Goal: Information Seeking & Learning: Learn about a topic

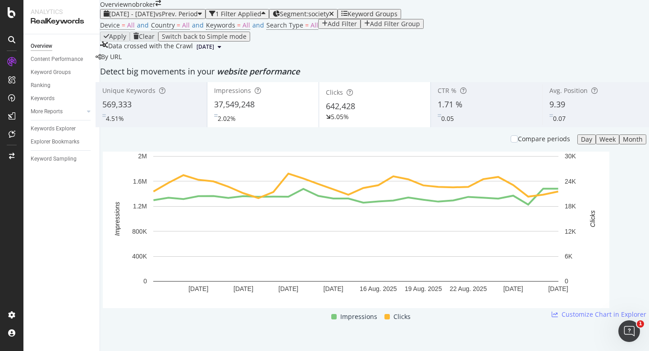
click at [171, 18] on div "[DATE] - [DATE] vs Prev. Period" at bounding box center [153, 13] width 98 height 7
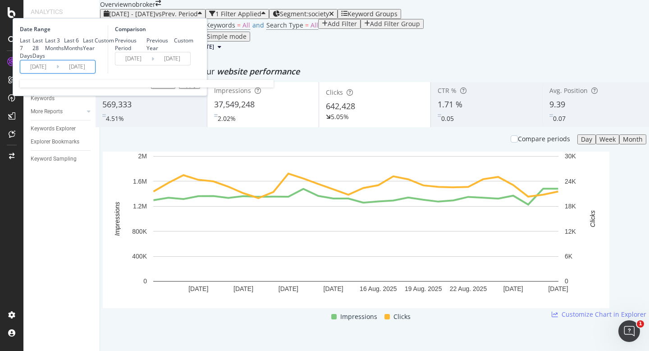
click at [56, 73] on input "[DATE]" at bounding box center [38, 66] width 36 height 13
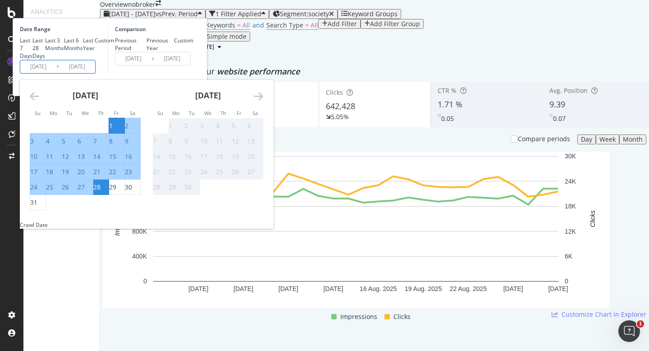
click at [113, 130] on div "1" at bounding box center [111, 125] width 4 height 9
click at [37, 207] on div "31" at bounding box center [33, 202] width 7 height 9
type input "[DATE]"
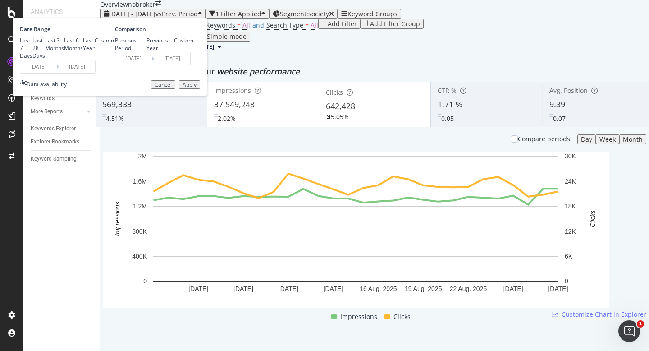
click at [197, 88] on div "Apply" at bounding box center [190, 85] width 14 height 6
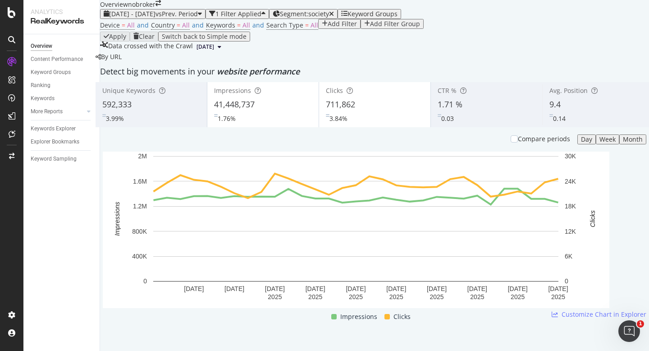
click at [387, 32] on div "Device = All and Country = All and Keywords = All and Search Type = All Add Fil…" at bounding box center [374, 25] width 549 height 13
copy span "711,862"
drag, startPoint x: 366, startPoint y: 172, endPoint x: 328, endPoint y: 172, distance: 37.9
click at [328, 125] on div "Clicks 711,862 3.84%" at bounding box center [374, 104] width 111 height 41
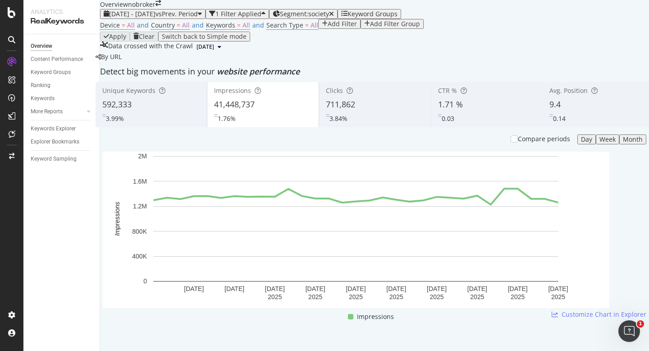
click at [363, 110] on div "711,862" at bounding box center [375, 105] width 98 height 12
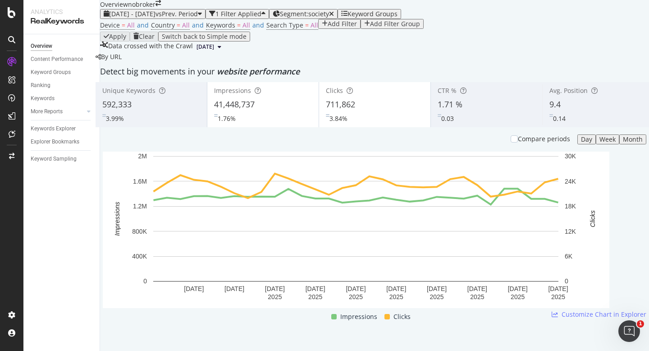
click at [555, 110] on div "9.4" at bounding box center [598, 105] width 97 height 12
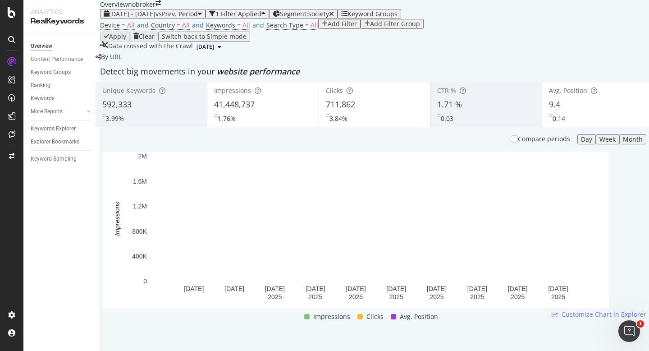
scroll to position [23, 0]
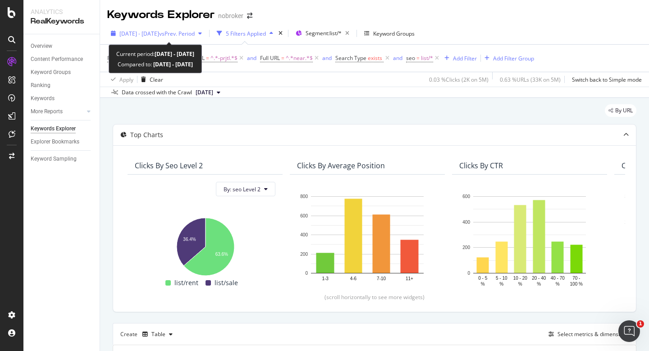
click at [159, 36] on span "[DATE] - [DATE]" at bounding box center [139, 34] width 40 height 8
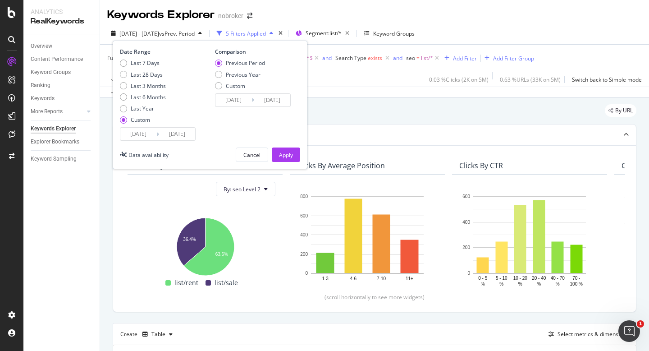
click at [140, 133] on input "[DATE]" at bounding box center [138, 134] width 36 height 13
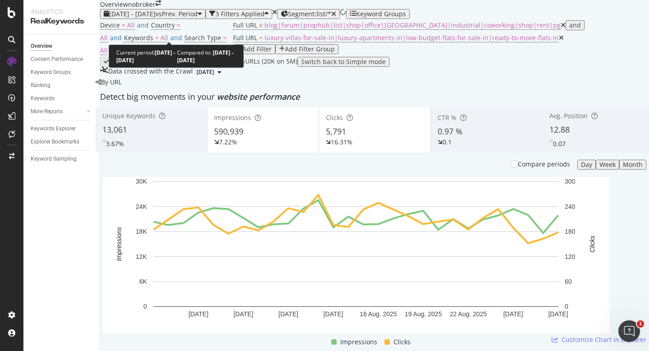
click at [149, 18] on span "[DATE] - [DATE]" at bounding box center [132, 13] width 46 height 9
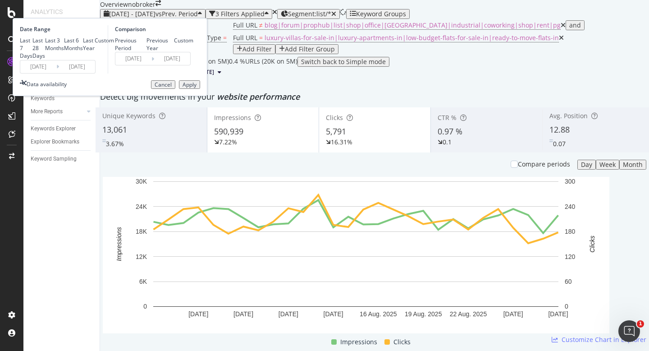
click at [56, 73] on input "[DATE]" at bounding box center [38, 66] width 36 height 13
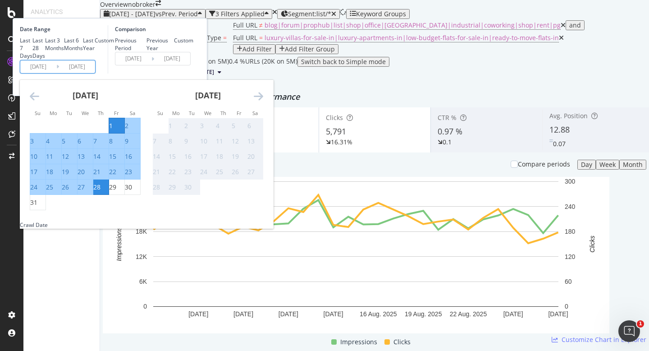
click at [113, 130] on div "1" at bounding box center [111, 125] width 4 height 9
click at [37, 207] on div "31" at bounding box center [33, 202] width 7 height 9
type input "[DATE]"
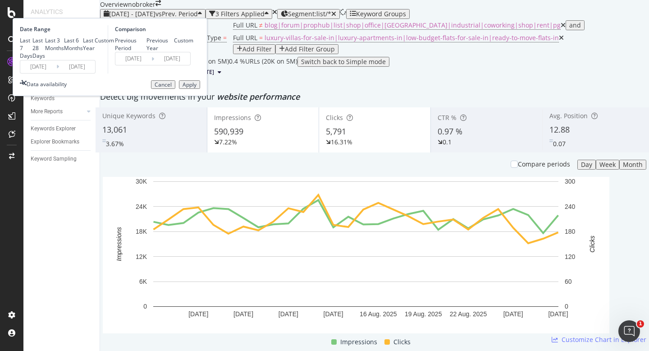
click at [197, 88] on div "Apply" at bounding box center [190, 85] width 14 height 6
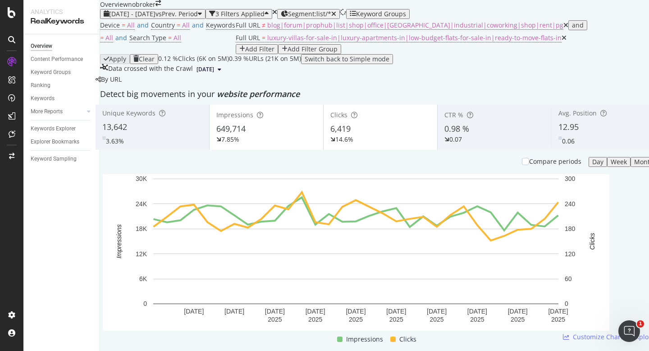
click at [579, 133] on div "12.95" at bounding box center [609, 127] width 100 height 12
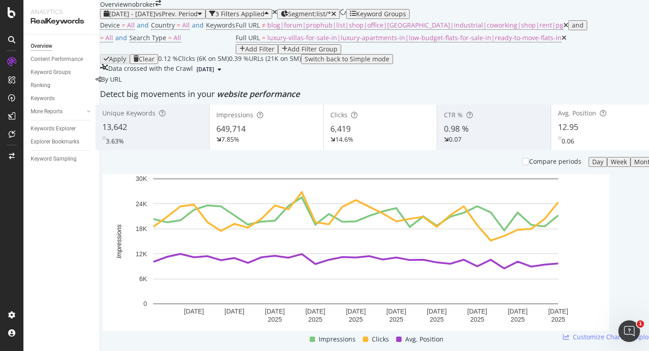
scroll to position [1066, 0]
copy div "2 bhk ready to move flats in noida"
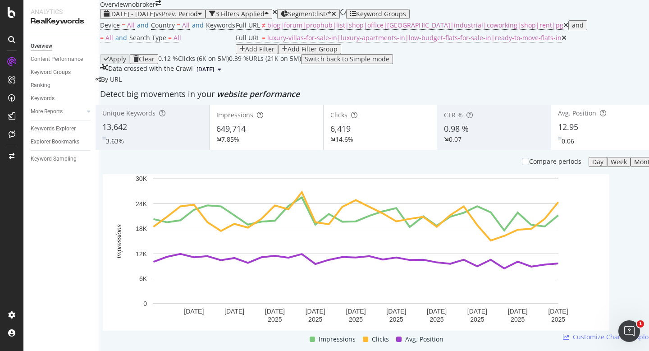
copy div "low budget flats in chrompet"
copy div "low budget flats in borivali east"
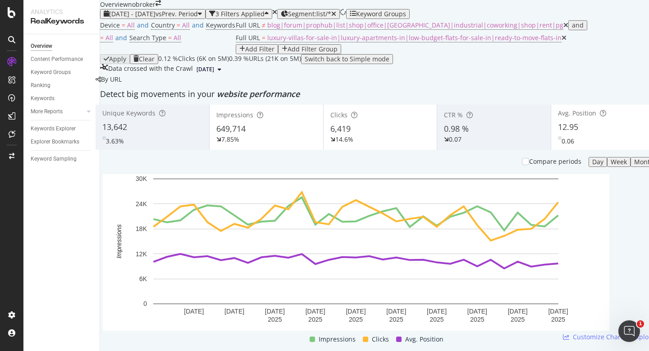
scroll to position [0, 0]
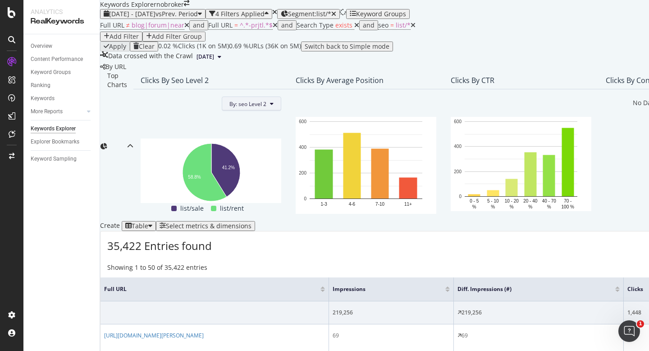
scroll to position [1, 0]
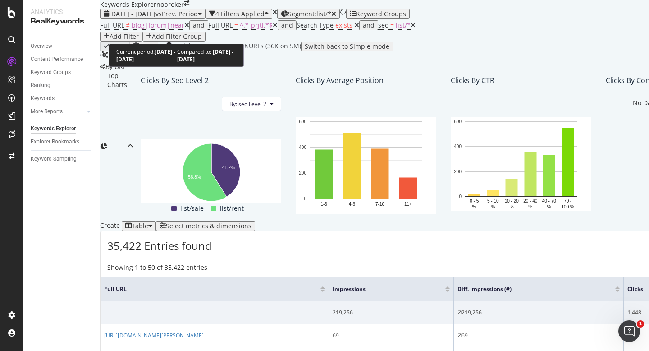
click at [156, 18] on span "[DATE] - [DATE]" at bounding box center [132, 13] width 46 height 9
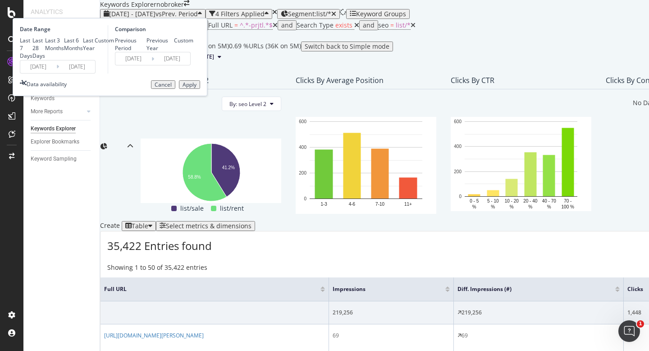
click at [56, 73] on input "[DATE]" at bounding box center [38, 66] width 36 height 13
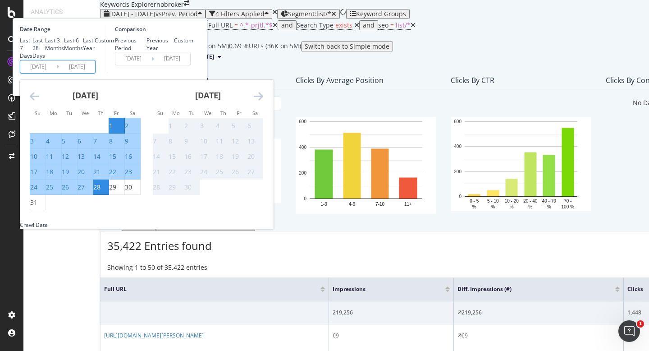
click at [113, 130] on div "1" at bounding box center [111, 125] width 4 height 9
click at [37, 207] on div "31" at bounding box center [33, 202] width 7 height 9
type input "[DATE]"
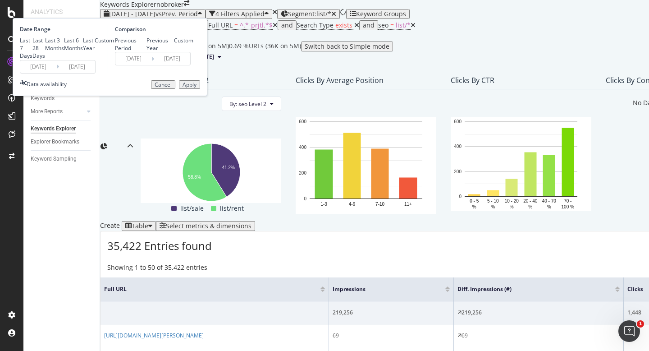
click at [197, 88] on div "Apply" at bounding box center [190, 85] width 14 height 6
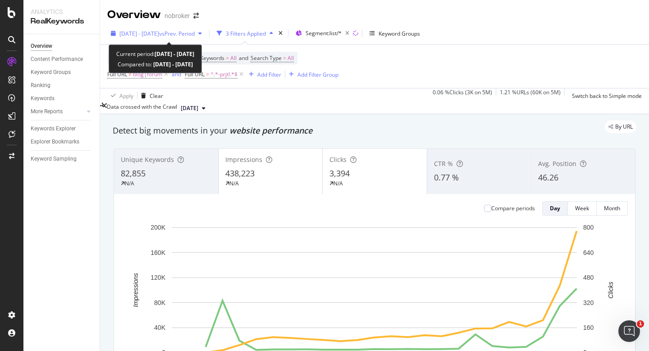
click at [148, 30] on span "[DATE] - [DATE]" at bounding box center [139, 34] width 40 height 8
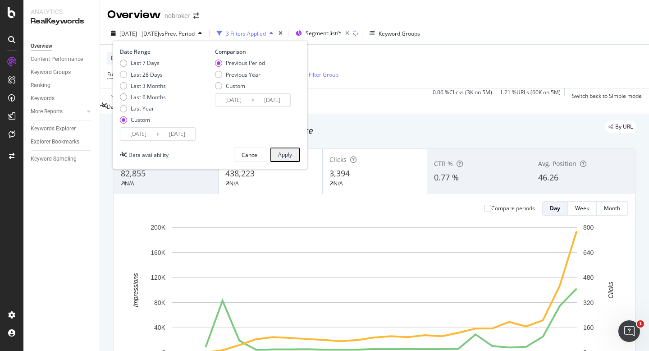
click at [137, 135] on input "[DATE]" at bounding box center [138, 134] width 36 height 13
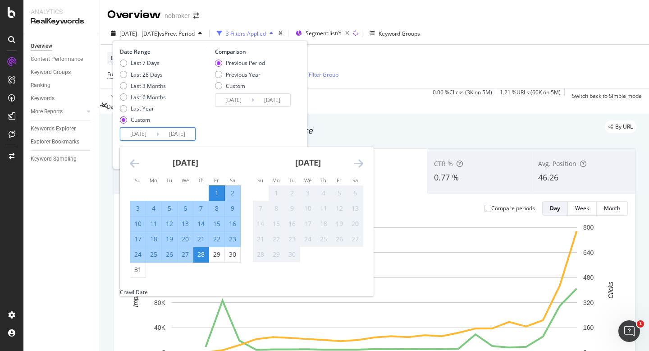
click at [215, 191] on div "1" at bounding box center [216, 192] width 15 height 9
click at [137, 272] on div "31" at bounding box center [137, 269] width 15 height 9
type input "2025/08/31"
type input "2025/07/01"
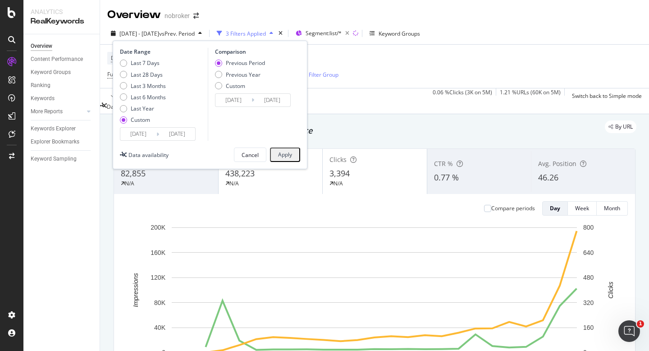
click at [284, 152] on div "Apply" at bounding box center [285, 154] width 14 height 6
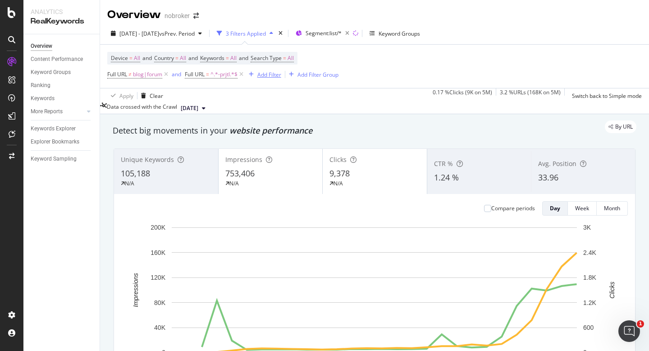
click at [277, 73] on div "Add Filter" at bounding box center [269, 75] width 24 height 8
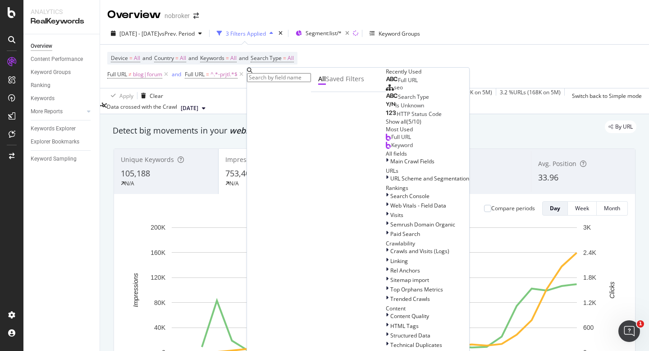
click at [398, 84] on span "Full URL" at bounding box center [408, 80] width 20 height 8
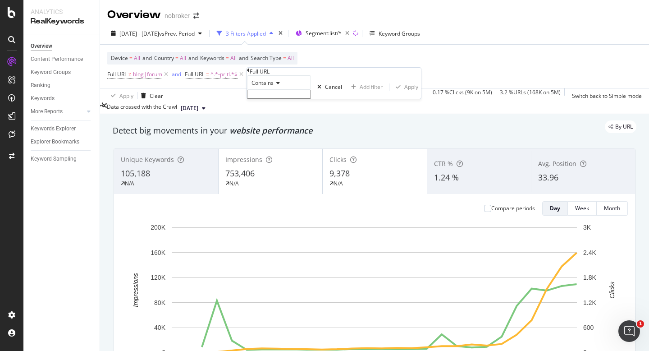
click at [285, 99] on input "text" at bounding box center [279, 94] width 64 height 9
type input "sale"
click at [404, 93] on div "Apply" at bounding box center [411, 90] width 14 height 8
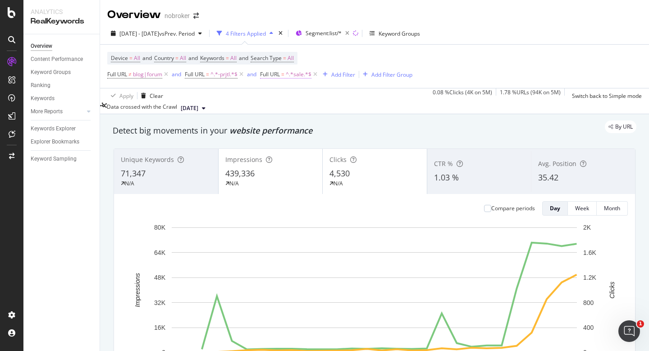
click at [299, 77] on span "^.*sale.*$" at bounding box center [299, 74] width 26 height 13
click at [304, 97] on input "sale" at bounding box center [294, 92] width 64 height 9
type input "rent"
click at [420, 92] on div "Apply" at bounding box center [427, 88] width 14 height 8
click at [318, 74] on icon at bounding box center [315, 74] width 8 height 9
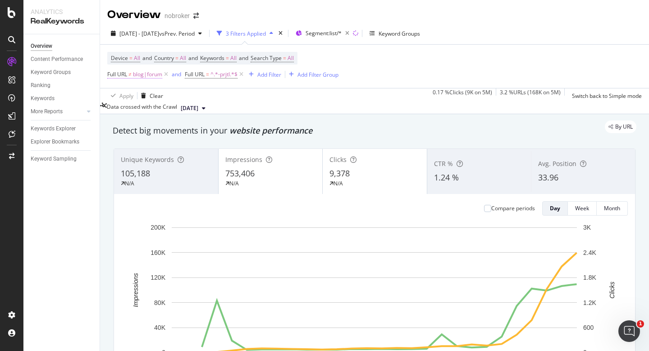
click at [154, 77] on span "blog|forum" at bounding box center [147, 74] width 29 height 13
click at [158, 97] on input "blog|forum" at bounding box center [140, 92] width 64 height 9
type input "blog|forum|near"
click at [273, 92] on div "Apply" at bounding box center [280, 88] width 14 height 8
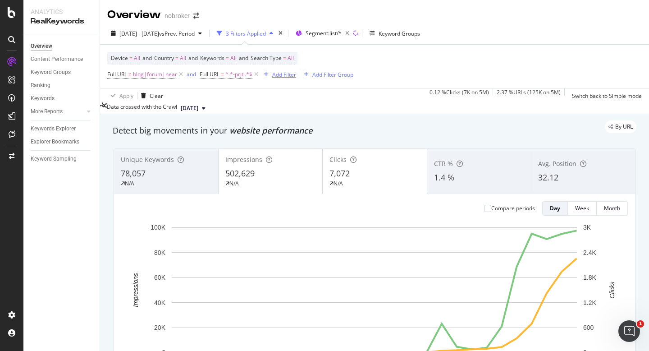
click at [285, 77] on div "Add Filter" at bounding box center [284, 75] width 24 height 8
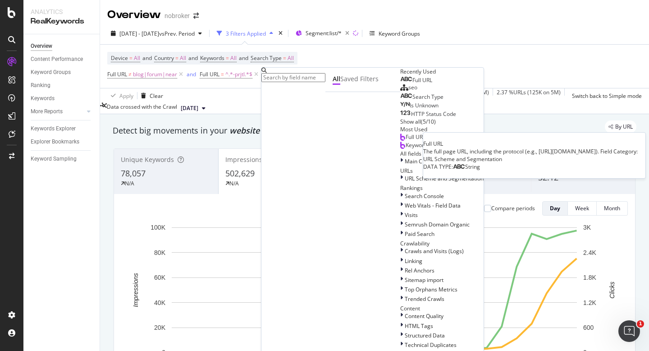
click at [412, 84] on span "Full URL" at bounding box center [422, 80] width 20 height 8
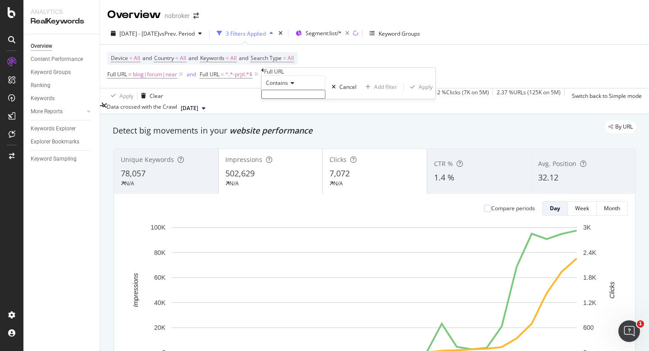
click at [290, 99] on input "text" at bounding box center [293, 94] width 64 height 9
type input "rent"
click at [419, 93] on div "Apply" at bounding box center [426, 90] width 14 height 8
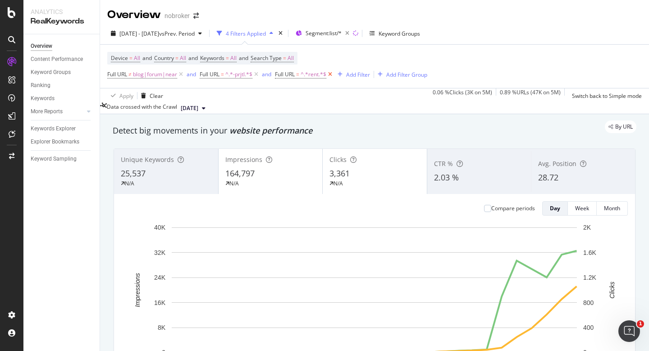
click at [330, 74] on icon at bounding box center [330, 74] width 8 height 9
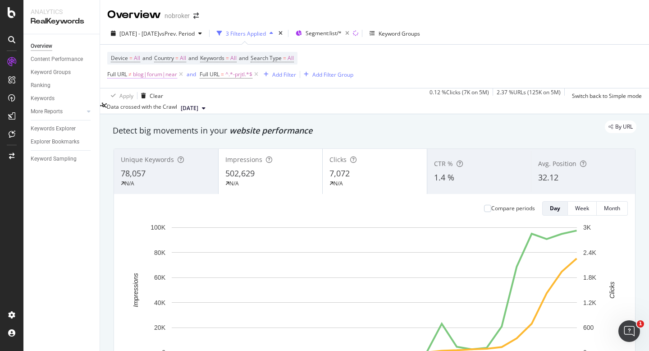
click at [171, 78] on span "blog|forum|near" at bounding box center [155, 74] width 44 height 13
click at [172, 97] on input "blog|forum|near" at bounding box center [140, 92] width 64 height 9
type input "blog|forum"
drag, startPoint x: 211, startPoint y: 131, endPoint x: 267, endPoint y: 120, distance: 57.8
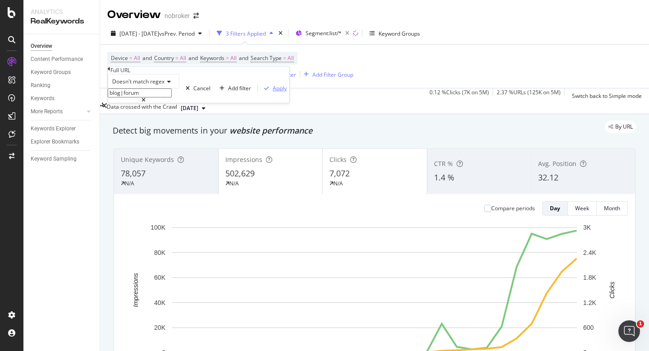
click at [273, 92] on div "Apply" at bounding box center [280, 88] width 14 height 8
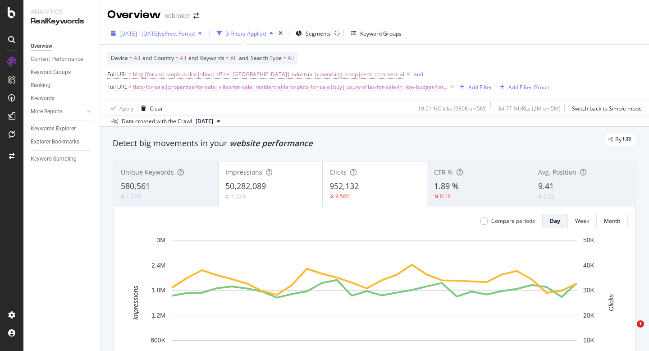
click at [159, 30] on span "[DATE] - [DATE]" at bounding box center [139, 34] width 40 height 8
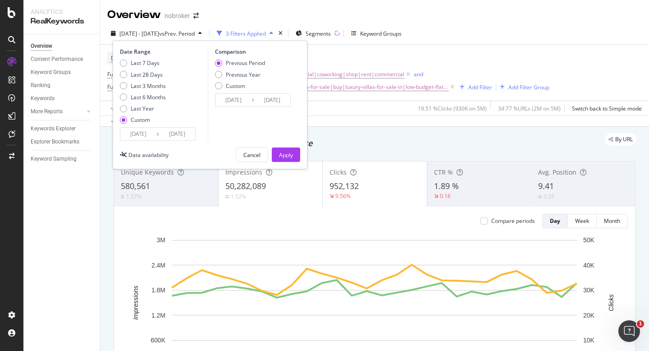
click at [139, 135] on input "[DATE]" at bounding box center [138, 134] width 36 height 13
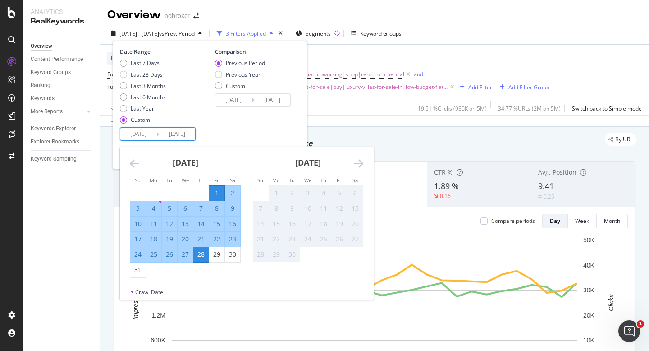
click at [218, 194] on div "1" at bounding box center [216, 192] width 15 height 9
click at [139, 270] on div "31" at bounding box center [137, 269] width 15 height 9
type input "2025/08/31"
type input "2025/07/01"
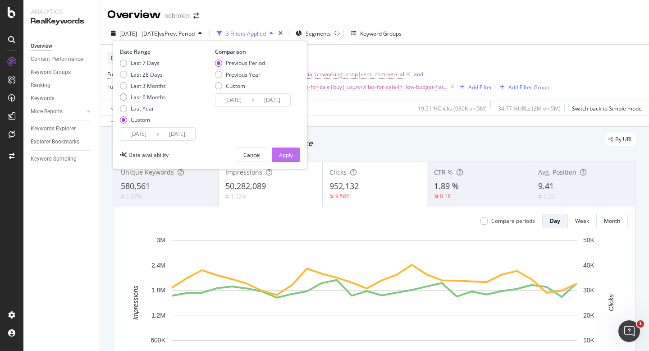
click at [291, 151] on div "Apply" at bounding box center [286, 155] width 14 height 8
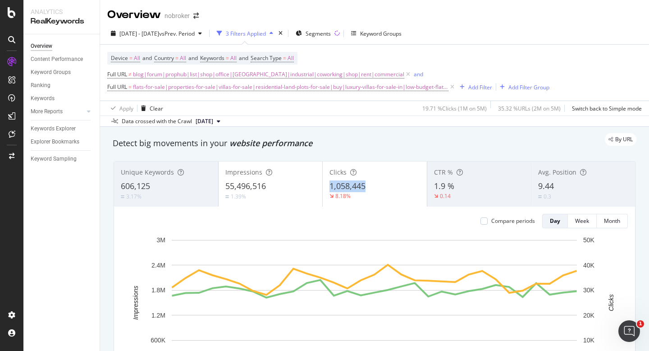
copy span "1,058,445"
drag, startPoint x: 375, startPoint y: 186, endPoint x: 331, endPoint y: 188, distance: 43.8
click at [331, 188] on div "1,058,445" at bounding box center [375, 186] width 91 height 12
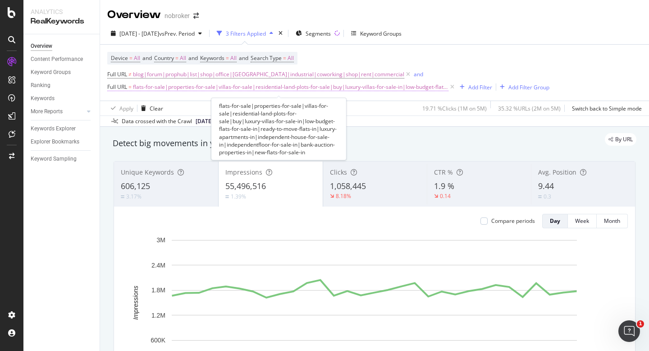
click at [279, 90] on span "flats-for-sale|properties-for-sale|villas-for-sale|residential-land-plots-for-s…" at bounding box center [291, 87] width 316 height 13
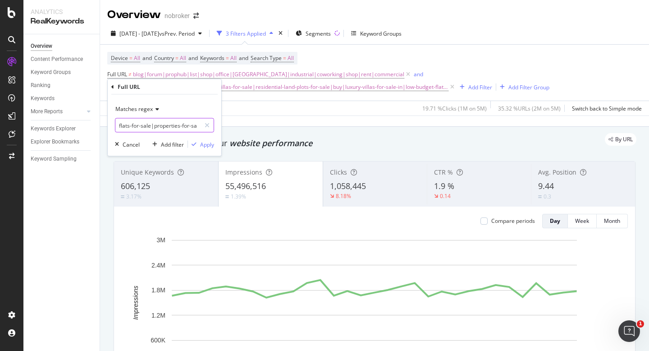
click at [164, 128] on input "flats-for-sale|properties-for-sale|villas-for-sale|residential-land-plots-for-s…" at bounding box center [157, 125] width 85 height 14
type input "flats-for-sale|properties-for-sale|villas-for-sale|residential-land-plots-for-s…"
click at [207, 143] on div "Apply" at bounding box center [207, 144] width 14 height 8
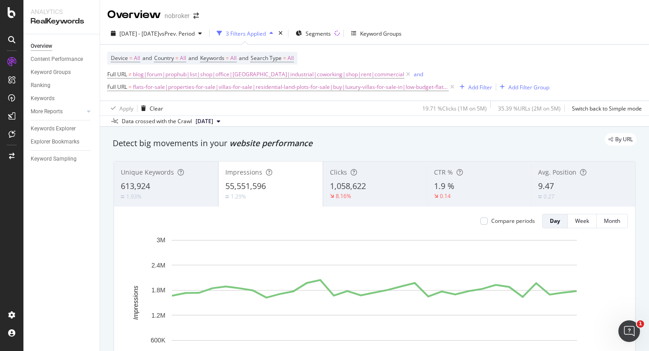
click at [376, 191] on div "1,058,622" at bounding box center [375, 186] width 91 height 12
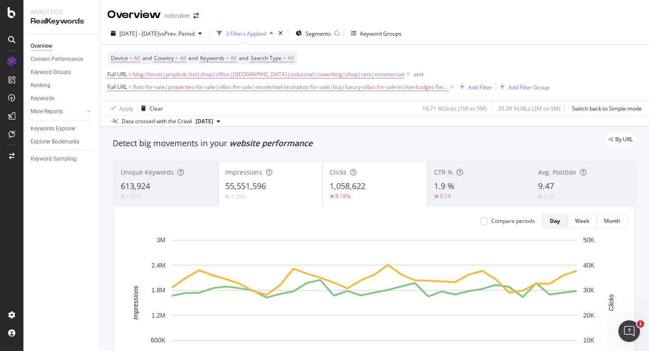
click at [569, 179] on div "Avg. Position 9.47 0.27" at bounding box center [583, 184] width 104 height 41
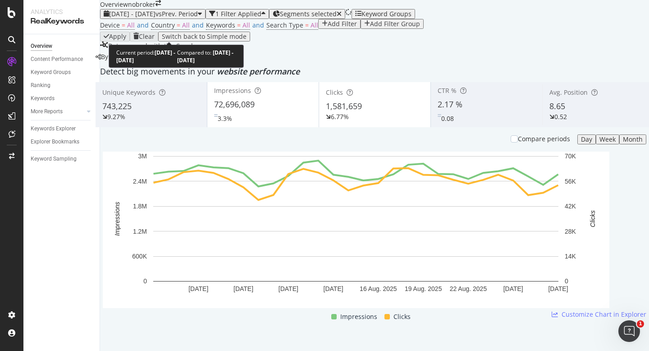
click at [156, 18] on span "[DATE] - [DATE]" at bounding box center [132, 13] width 46 height 9
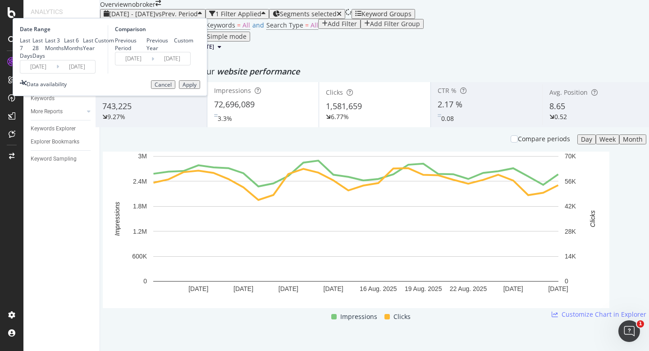
click at [56, 73] on input "[DATE]" at bounding box center [38, 66] width 36 height 13
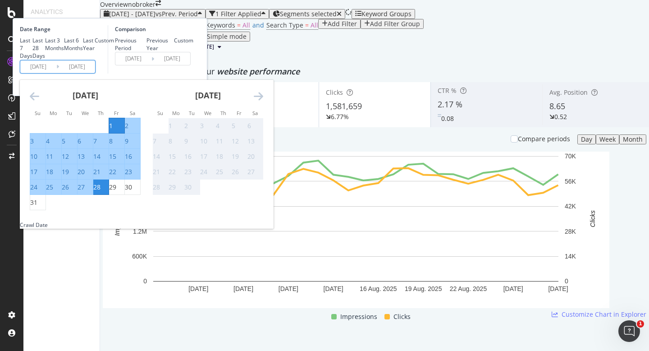
click at [113, 130] on div "1" at bounding box center [111, 125] width 4 height 9
click at [37, 207] on div "31" at bounding box center [33, 202] width 7 height 9
type input "2025/08/31"
type input "2025/07/01"
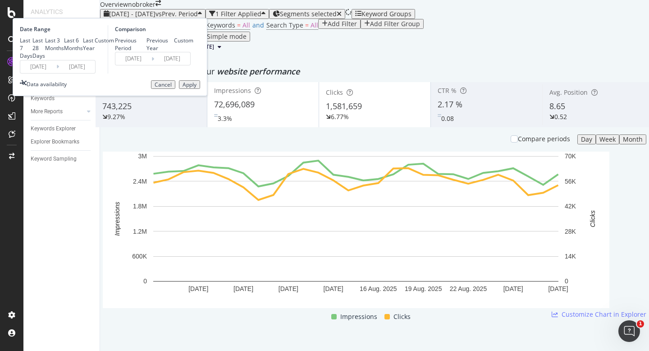
click at [197, 88] on div "Apply" at bounding box center [190, 85] width 14 height 6
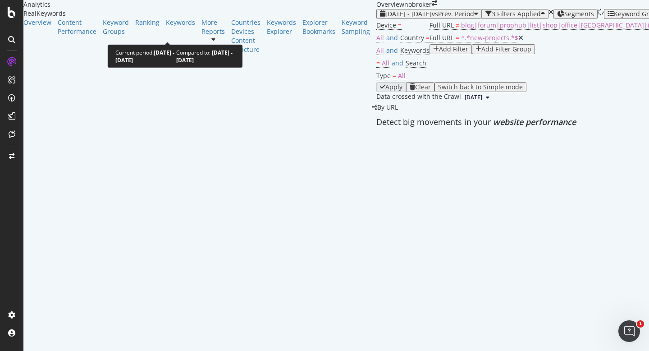
click at [385, 18] on div "2024 Jun. 1st - Jun. 30th vs Prev. Period" at bounding box center [429, 13] width 89 height 7
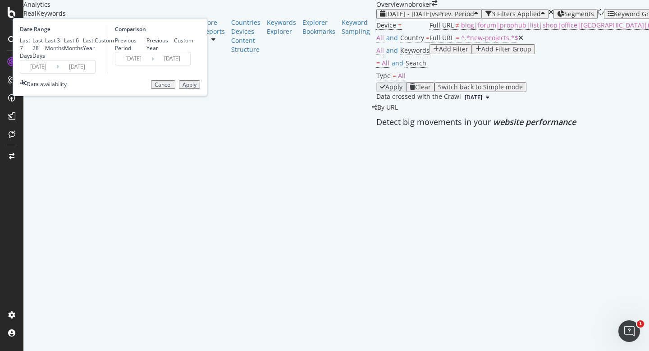
click at [32, 60] on div "Last 28 Days" at bounding box center [32, 48] width 0 height 23
type input "2025/08/04"
type input "[DATE]"
type input "2025/07/07"
type input "2025/08/03"
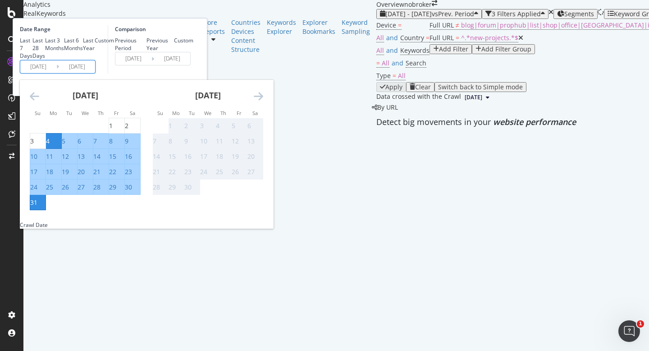
click at [56, 73] on input "2025/08/04" at bounding box center [38, 66] width 36 height 13
click at [113, 130] on div "1" at bounding box center [111, 125] width 4 height 9
type input "[DATE]"
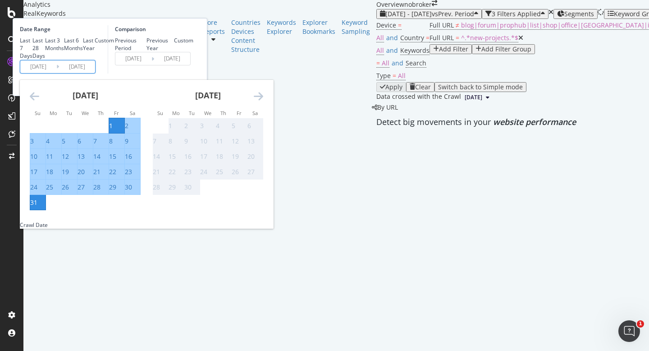
click at [193, 73] on div "Comparison Previous Period Previous Year Custom [DATE] Navigate forward to inte…" at bounding box center [151, 49] width 86 height 48
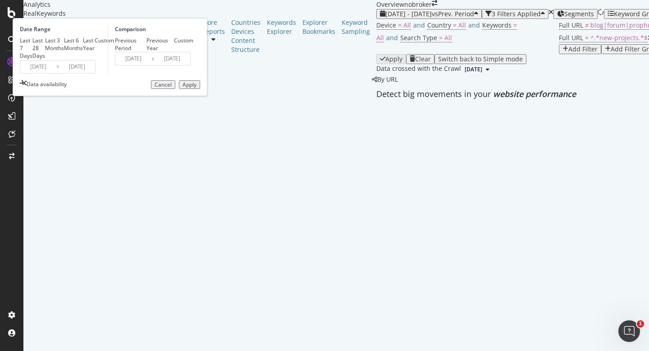
click at [200, 89] on button "Apply" at bounding box center [189, 84] width 21 height 9
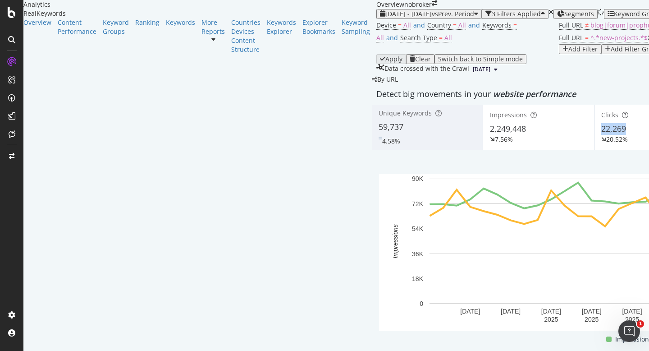
copy span "22,269"
drag, startPoint x: 363, startPoint y: 174, endPoint x: 325, endPoint y: 176, distance: 37.9
click at [595, 147] on div "Clicks 22,269 20.52%" at bounding box center [650, 127] width 111 height 41
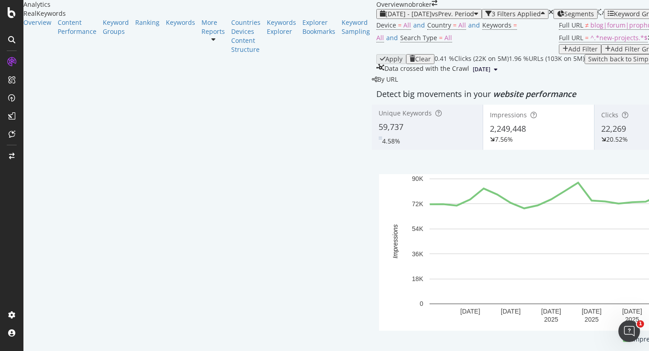
click at [601, 134] on span "22,269" at bounding box center [613, 128] width 25 height 11
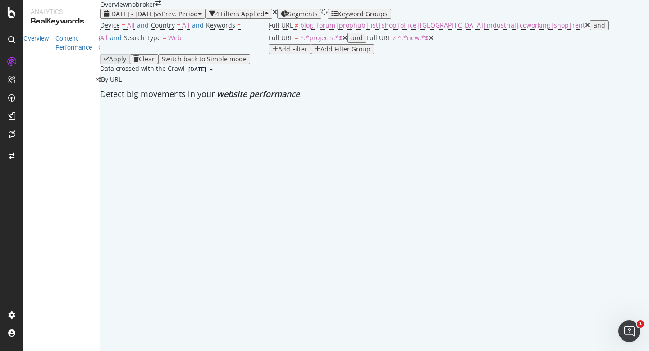
click at [178, 26] on div "2024 Mar. 1st - Mar. 30th vs Prev. Period 4 Filters Applied Segments Keyword Gr…" at bounding box center [374, 42] width 549 height 66
click at [156, 18] on span "2024 Mar. 1st - Mar. 30th" at bounding box center [132, 13] width 46 height 9
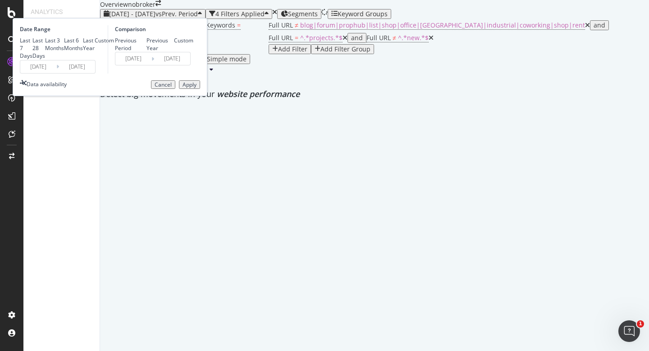
click at [32, 60] on div "Last 7 Days" at bounding box center [26, 48] width 13 height 23
type input "[DATE]"
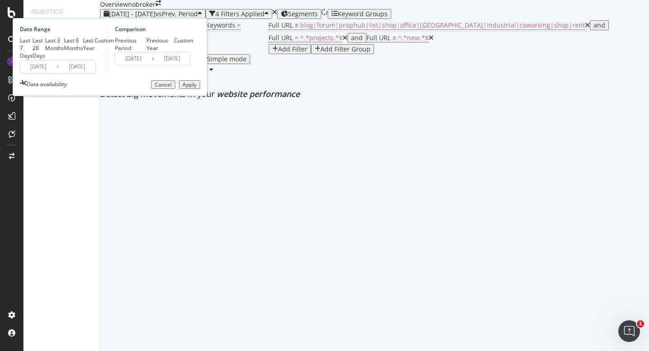
click at [56, 73] on input "[DATE]" at bounding box center [38, 66] width 36 height 13
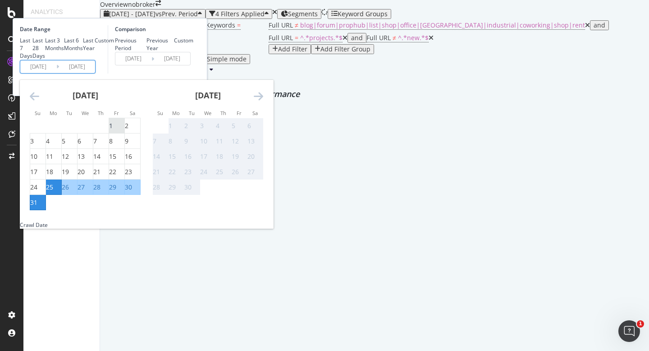
click at [113, 130] on div "1" at bounding box center [111, 125] width 4 height 9
type input "[DATE]"
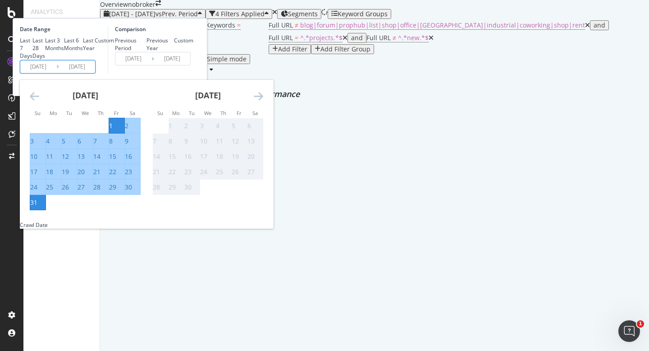
click at [193, 73] on div "Comparison Previous Period Previous Year Custom [DATE] Navigate forward to inte…" at bounding box center [151, 49] width 86 height 48
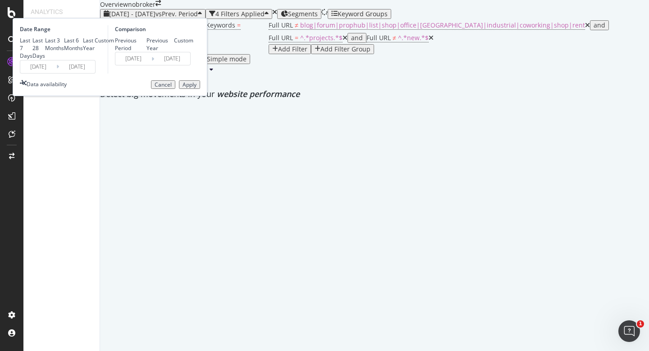
click at [197, 88] on div "Apply" at bounding box center [190, 85] width 14 height 6
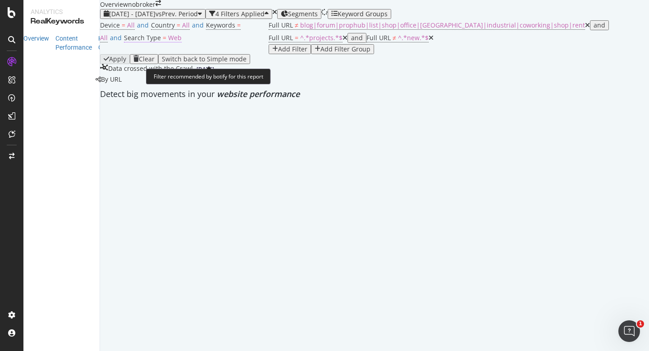
click at [182, 42] on span "Web" at bounding box center [175, 37] width 14 height 9
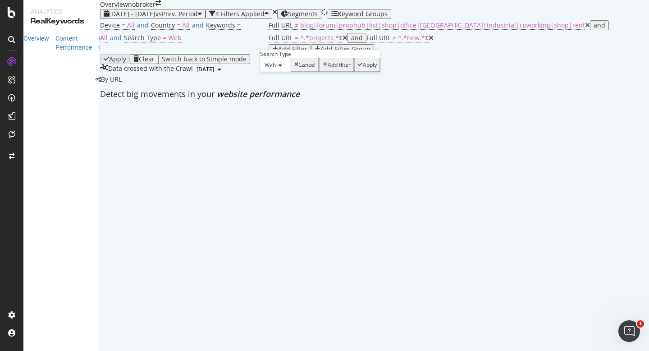
click at [276, 69] on span "Web" at bounding box center [270, 65] width 11 height 8
click at [283, 82] on div "All" at bounding box center [276, 76] width 30 height 9
click at [363, 68] on div "Apply" at bounding box center [365, 65] width 14 height 6
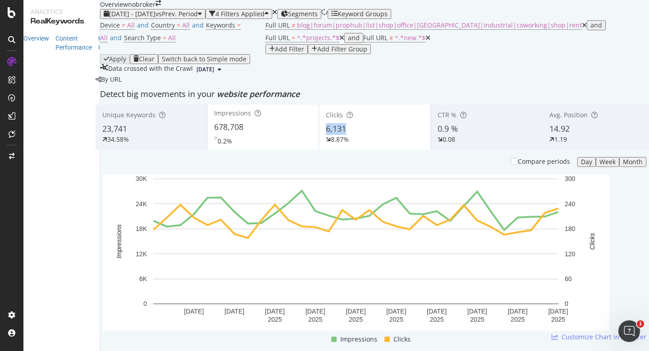
copy span "6,131"
drag, startPoint x: 355, startPoint y: 177, endPoint x: 330, endPoint y: 177, distance: 24.8
click at [330, 135] on div "6,131" at bounding box center [375, 129] width 98 height 12
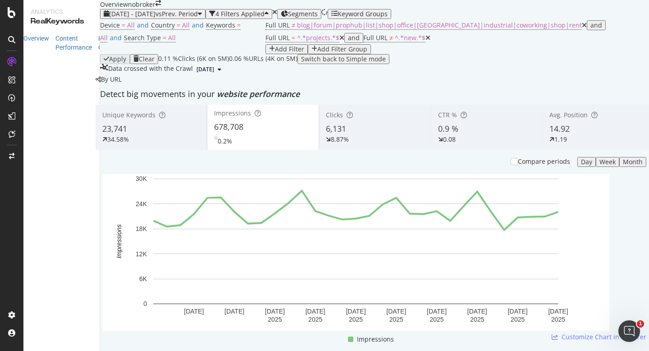
click at [364, 144] on div "8.87%" at bounding box center [375, 139] width 98 height 9
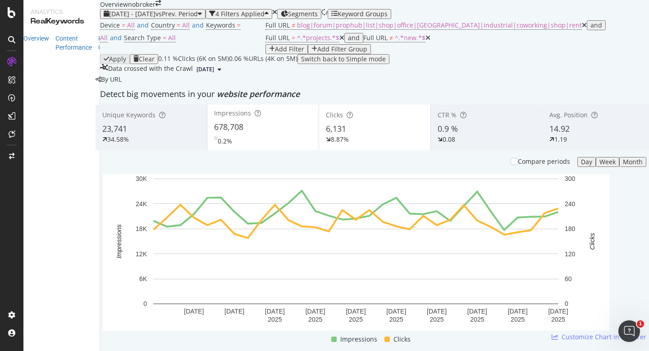
click at [563, 135] on div "14.92" at bounding box center [598, 129] width 97 height 12
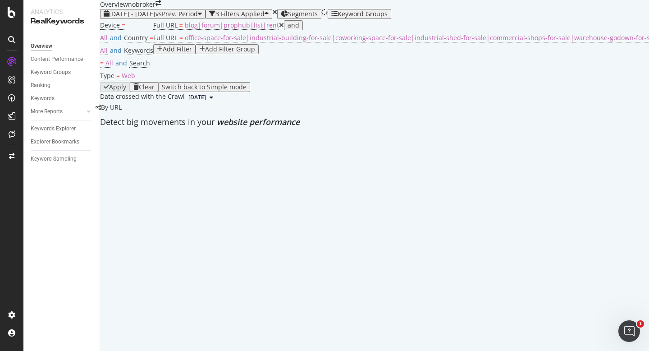
click at [161, 9] on div "Overview nobroker" at bounding box center [130, 4] width 61 height 9
click at [156, 18] on span "[DATE] - [DATE]" at bounding box center [132, 13] width 46 height 9
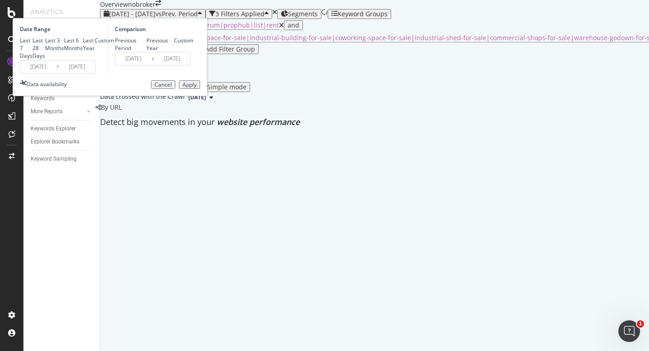
click at [32, 60] on div "Last 7 Days" at bounding box center [26, 48] width 13 height 23
type input "[DATE]"
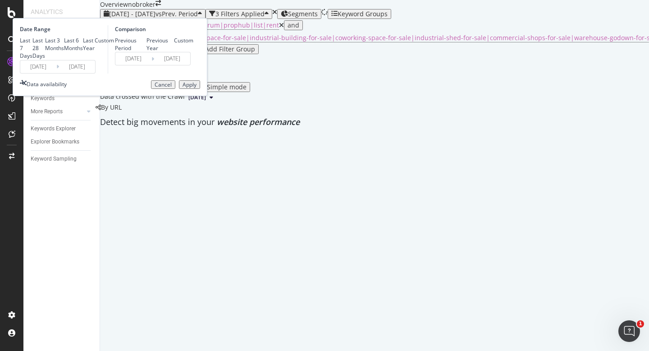
click at [56, 73] on input "[DATE]" at bounding box center [38, 66] width 36 height 13
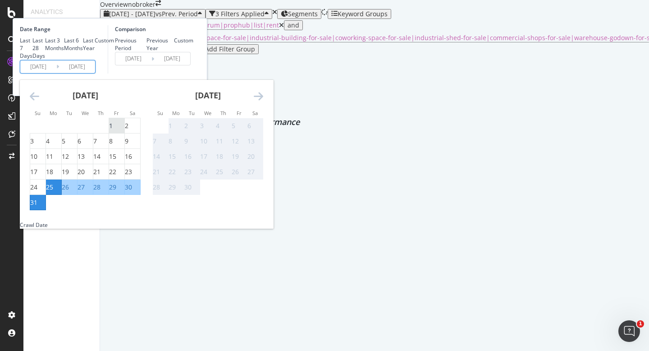
click at [113, 130] on div "1" at bounding box center [111, 125] width 4 height 9
type input "[DATE]"
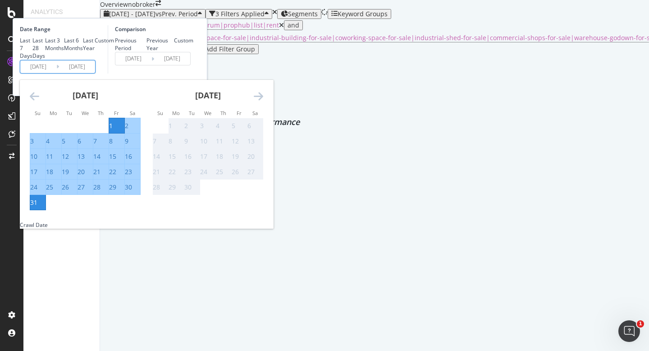
click at [193, 73] on div "Comparison Previous Period Previous Year Custom [DATE] Navigate forward to inte…" at bounding box center [151, 49] width 86 height 48
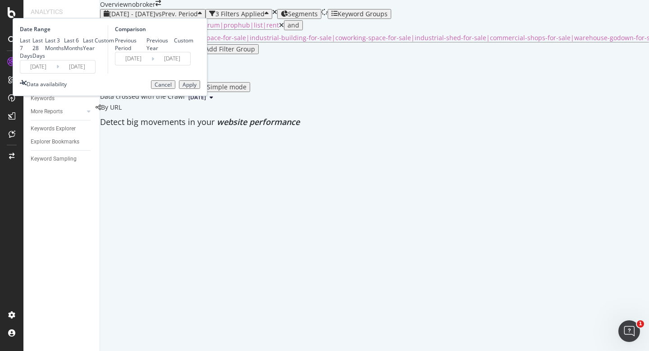
click at [197, 88] on div "Apply" at bounding box center [190, 85] width 14 height 6
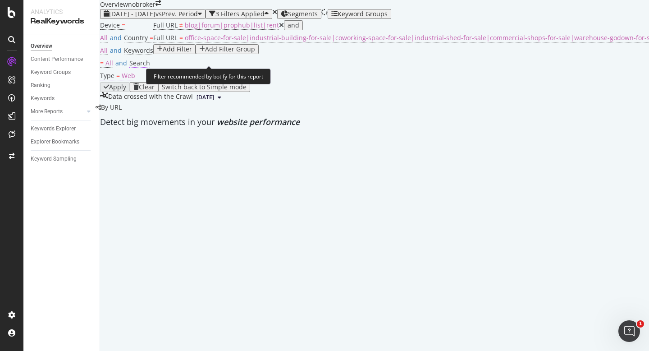
click at [135, 71] on span "Web" at bounding box center [129, 75] width 14 height 9
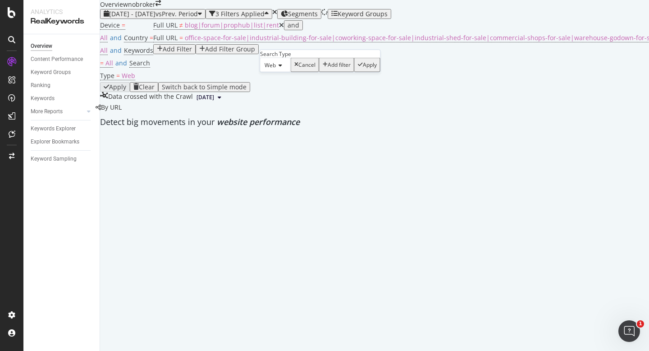
click at [286, 72] on div "Web" at bounding box center [275, 65] width 31 height 14
click at [284, 82] on div "All" at bounding box center [276, 76] width 30 height 9
click at [358, 68] on div "Apply" at bounding box center [365, 65] width 14 height 6
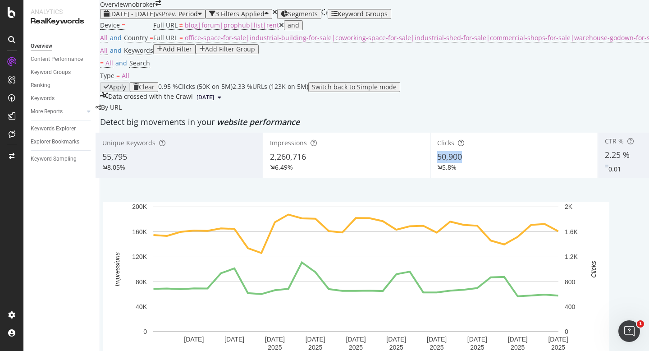
copy span "50,900"
drag, startPoint x: 360, startPoint y: 188, endPoint x: 330, endPoint y: 189, distance: 29.8
click at [437, 163] on div "50,900" at bounding box center [514, 157] width 154 height 12
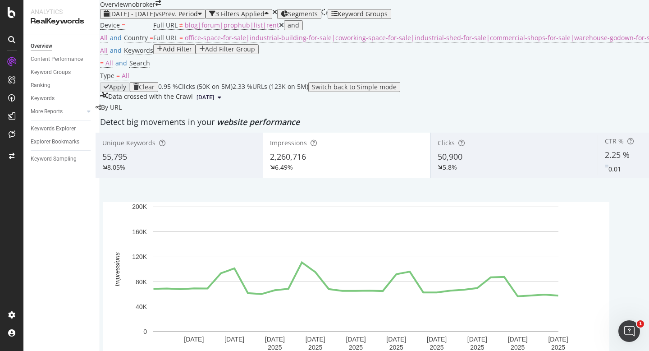
click at [438, 163] on div "50,900" at bounding box center [515, 157] width 154 height 12
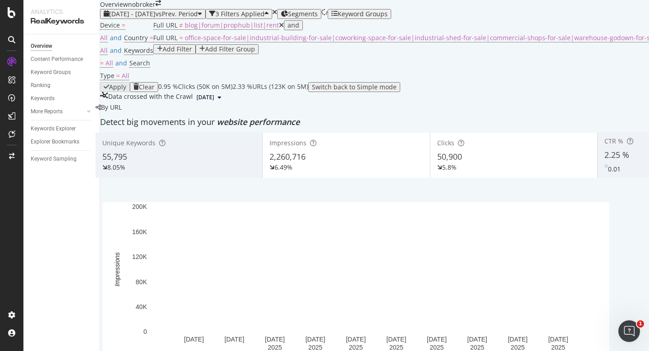
scroll to position [111, 0]
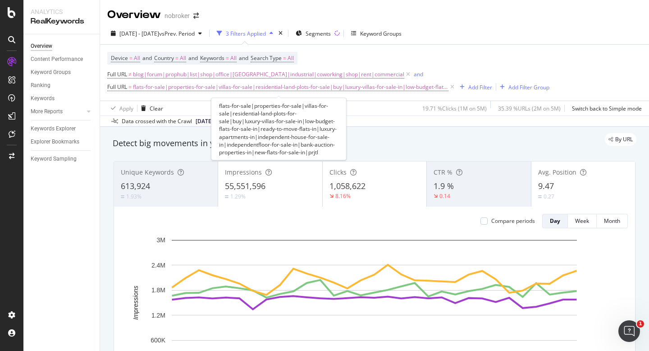
click at [379, 90] on span "flats-for-sale|properties-for-sale|villas-for-sale|residential-land-plots-for-s…" at bounding box center [291, 87] width 316 height 13
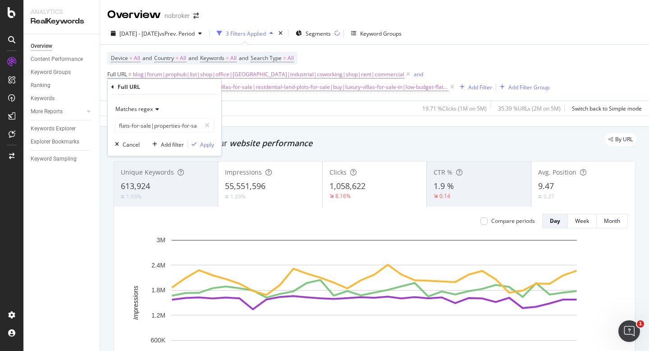
click at [183, 133] on div "Matches regex flats-for-sale|properties-for-sale|villas-for-sale|residential-la…" at bounding box center [165, 125] width 114 height 61
click at [183, 122] on input "flats-for-sale|properties-for-sale|villas-for-sale|residential-land-plots-for-s…" at bounding box center [157, 125] width 85 height 14
type input "flats-for-sale|properties-for-sale|villas-for-sale|residential-land-plots-for-s…"
click at [211, 142] on div "Apply" at bounding box center [207, 144] width 14 height 8
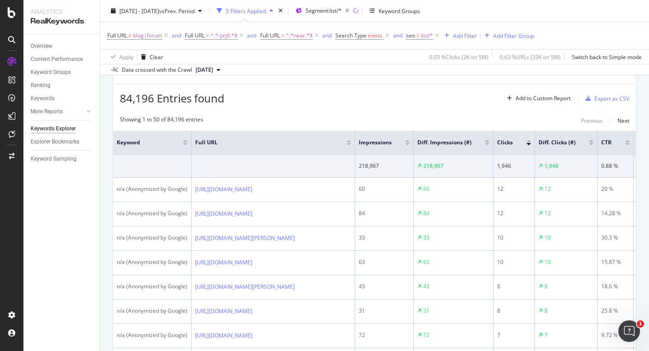
scroll to position [51, 0]
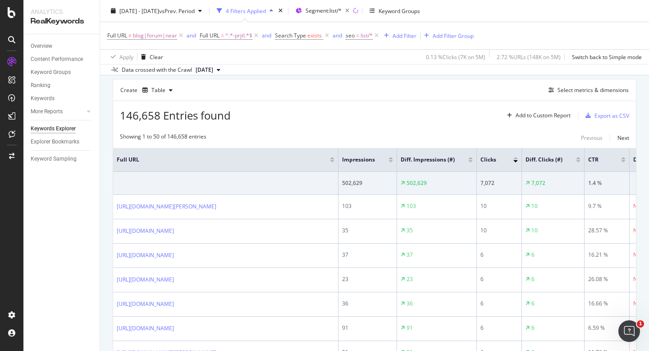
click at [568, 96] on div "Create Table Select metrics & dimensions" at bounding box center [375, 90] width 524 height 22
click at [568, 94] on div "Select metrics & dimensions" at bounding box center [593, 90] width 71 height 8
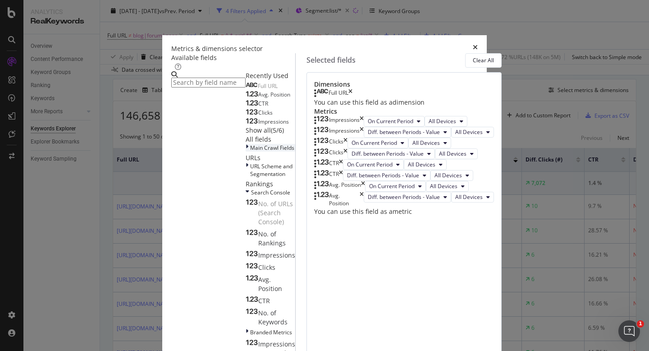
scroll to position [214, 0]
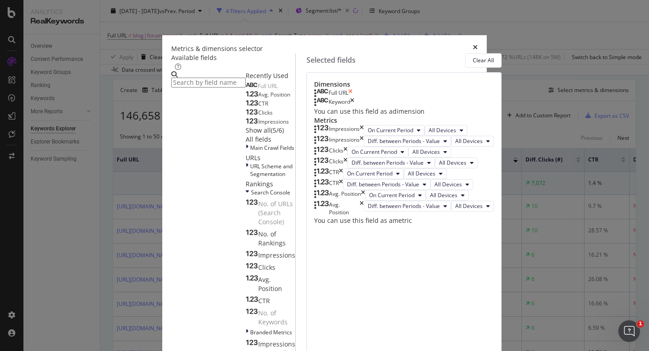
click at [353, 98] on icon "times" at bounding box center [350, 93] width 4 height 9
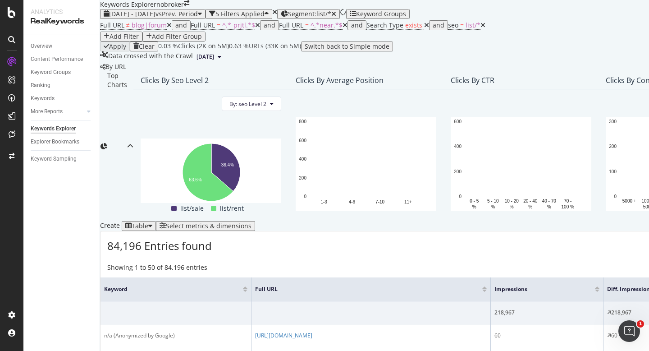
scroll to position [183, 0]
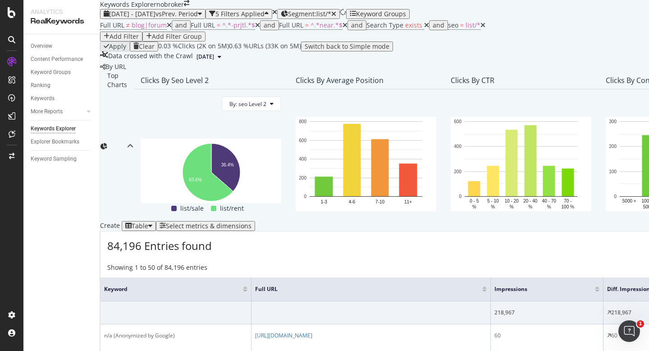
click at [252, 222] on div "Select metrics & dimensions" at bounding box center [209, 225] width 86 height 7
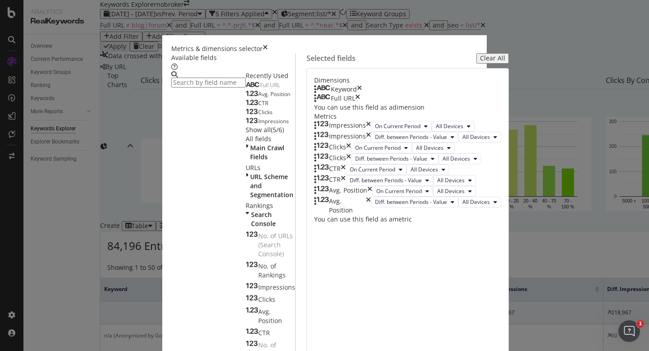
click at [362, 94] on icon "times" at bounding box center [359, 89] width 5 height 9
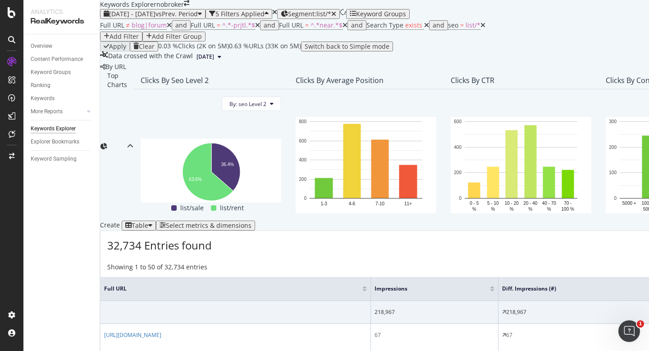
scroll to position [35, 0]
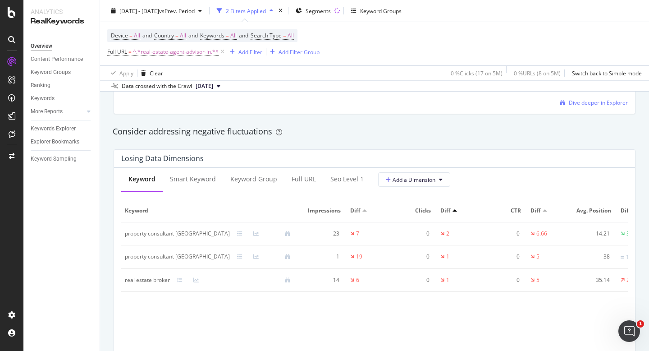
scroll to position [1013, 0]
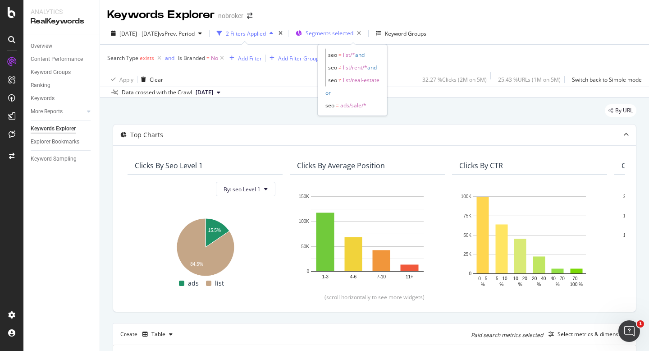
click at [358, 29] on div "Segments selected" at bounding box center [335, 33] width 59 height 13
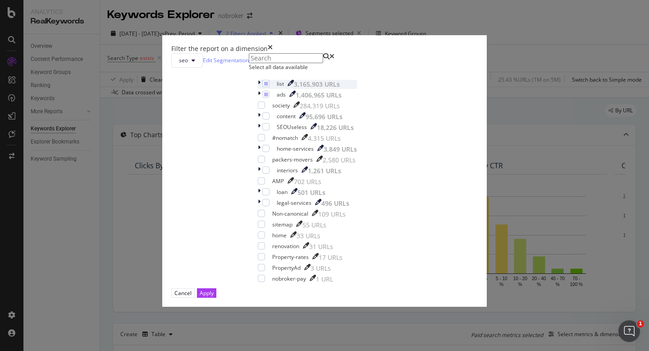
click at [258, 89] on div "modal" at bounding box center [260, 84] width 5 height 9
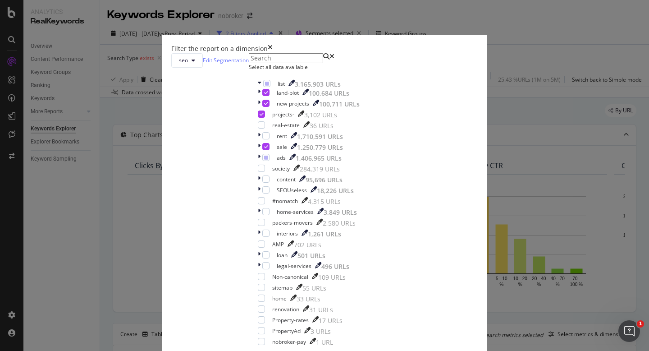
click at [273, 44] on icon "times" at bounding box center [270, 48] width 5 height 9
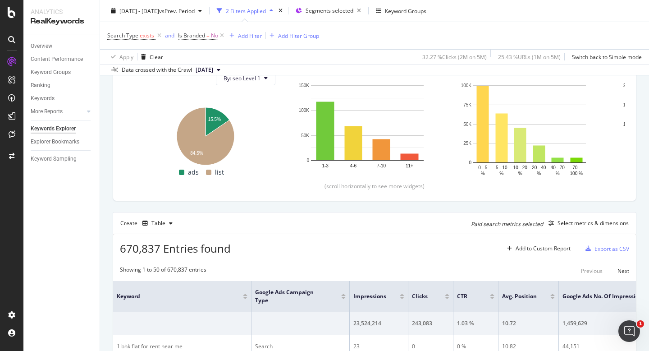
scroll to position [22, 0]
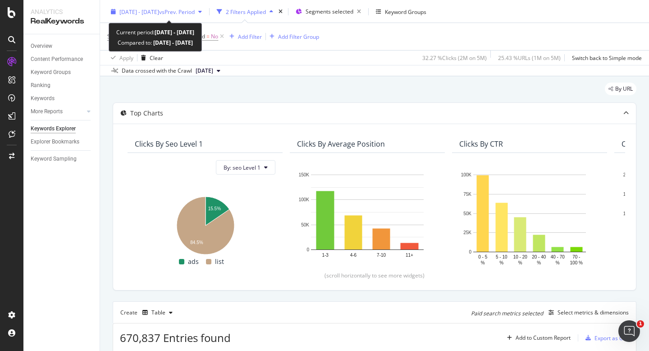
click at [192, 16] on div "2025 Aug. 1st - Aug. 28th vs Prev. Period" at bounding box center [156, 12] width 98 height 14
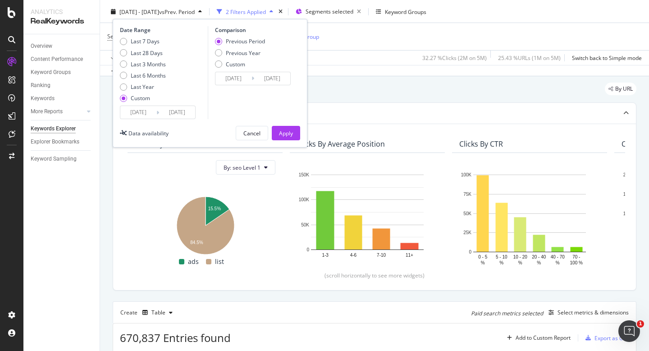
click at [146, 111] on input "[DATE]" at bounding box center [138, 112] width 36 height 13
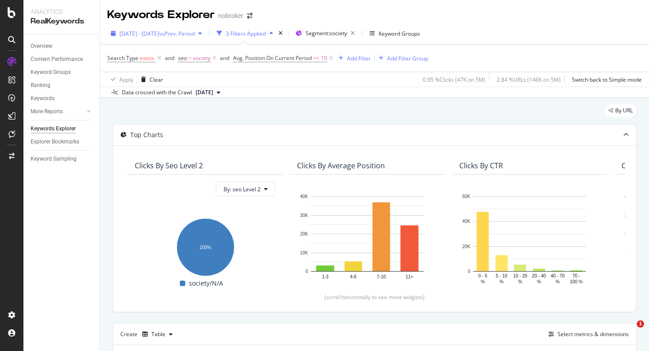
click at [191, 36] on span "vs Prev. Period" at bounding box center [177, 34] width 36 height 8
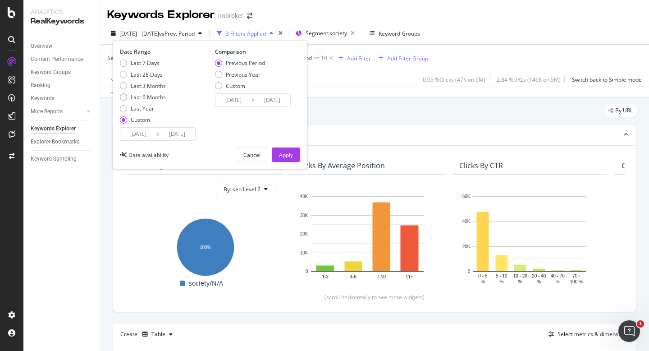
click at [141, 138] on input "2025/08/01" at bounding box center [138, 134] width 36 height 13
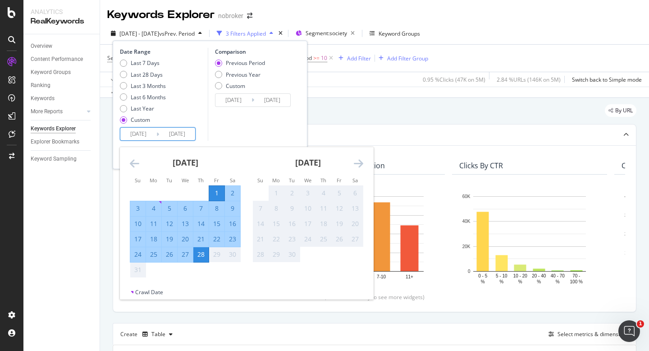
click at [249, 136] on div "Comparison Previous Period Previous Year Custom 2025/07/04 Navigate forward to …" at bounding box center [251, 94] width 86 height 93
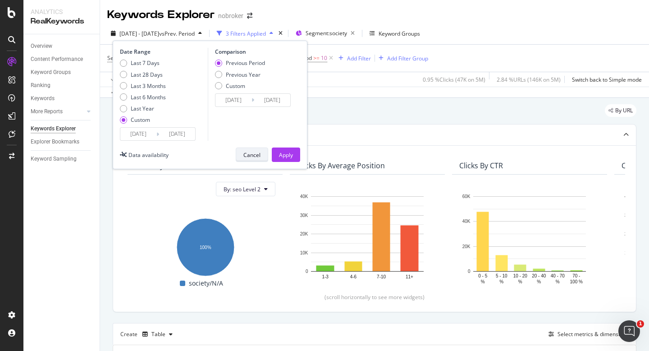
click at [247, 151] on div "Cancel" at bounding box center [251, 155] width 17 height 8
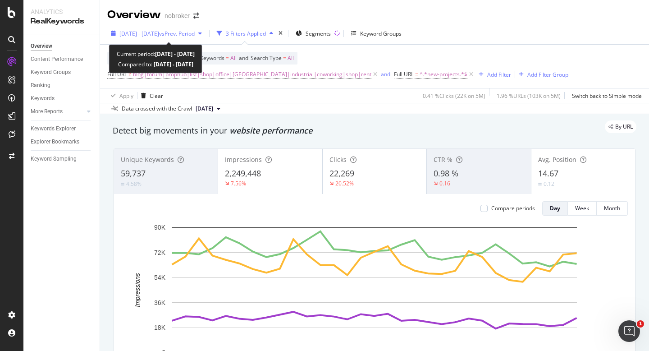
click at [184, 31] on span "vs Prev. Period" at bounding box center [177, 34] width 36 height 8
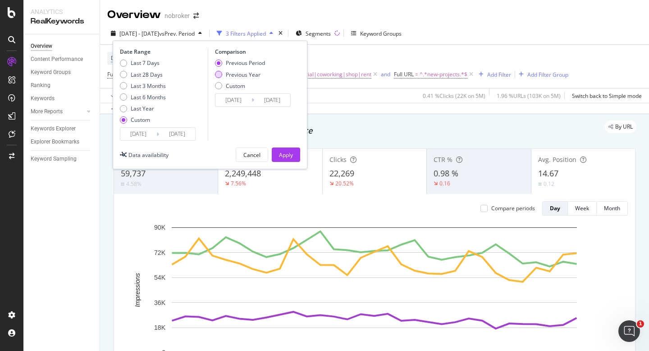
click at [215, 74] on div "Previous Year" at bounding box center [218, 74] width 7 height 7
type input "2024/08/02"
type input "2024/09/01"
click at [294, 158] on button "Apply" at bounding box center [286, 154] width 28 height 14
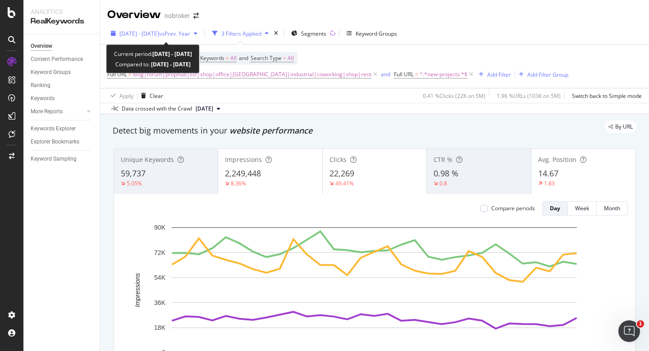
click at [190, 31] on span "vs Prev. Year" at bounding box center [174, 34] width 31 height 8
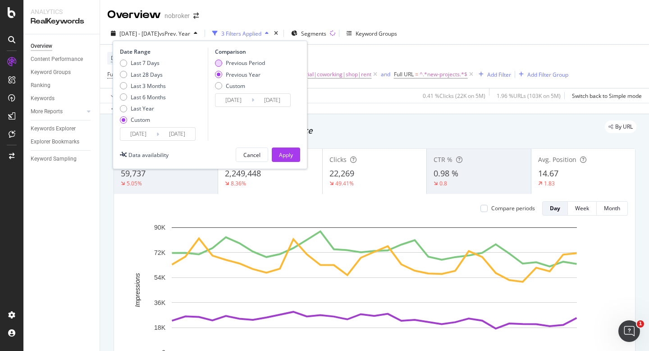
click at [218, 63] on div "Previous Period" at bounding box center [218, 63] width 7 height 7
type input "2025/07/01"
type input "2025/07/31"
click at [295, 156] on button "Apply" at bounding box center [286, 154] width 28 height 14
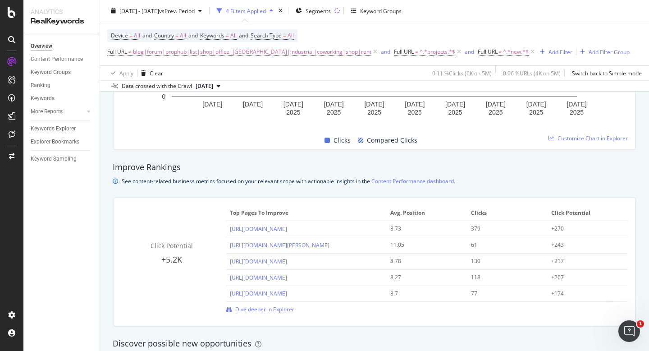
scroll to position [371, 0]
